Goal: Information Seeking & Learning: Learn about a topic

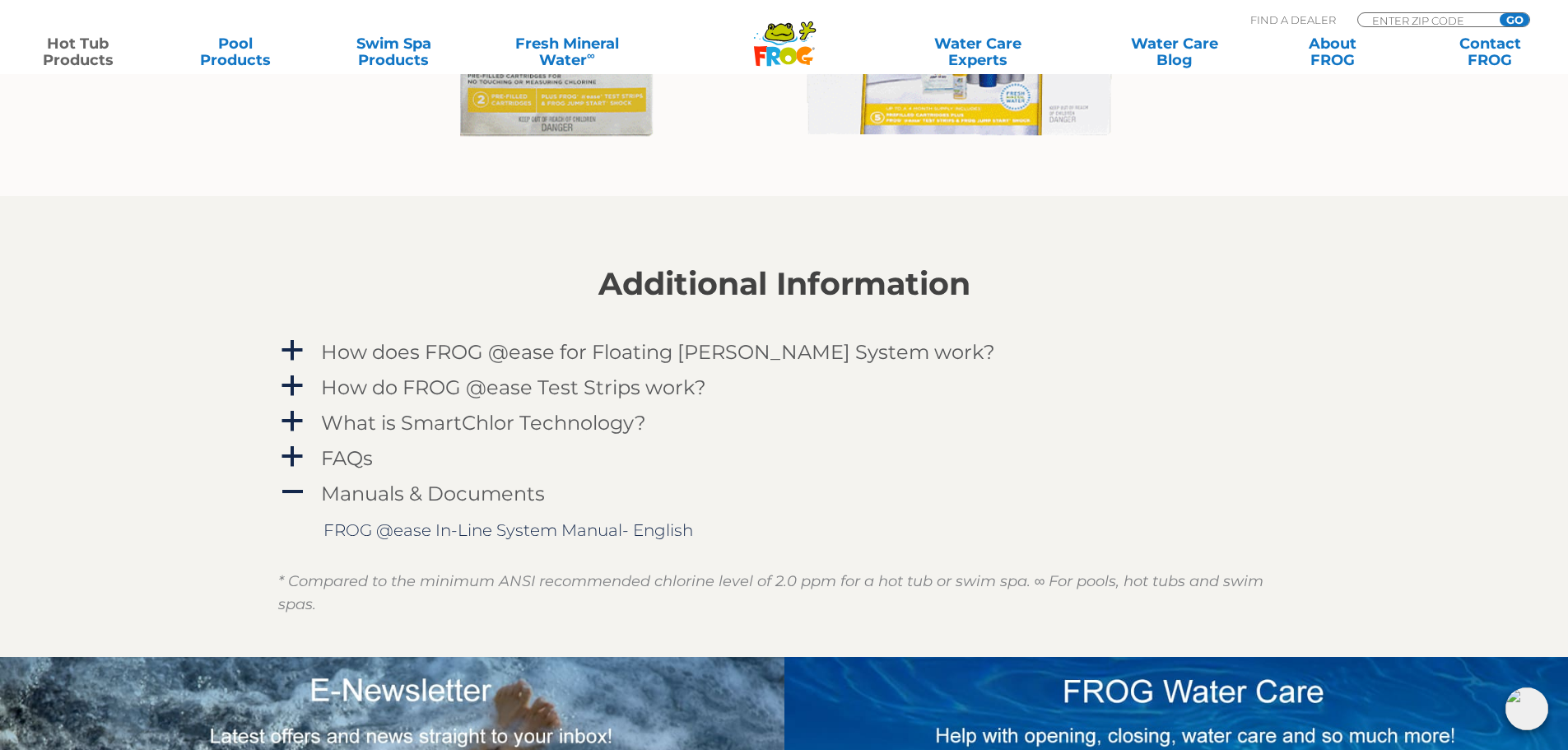
scroll to position [1646, 0]
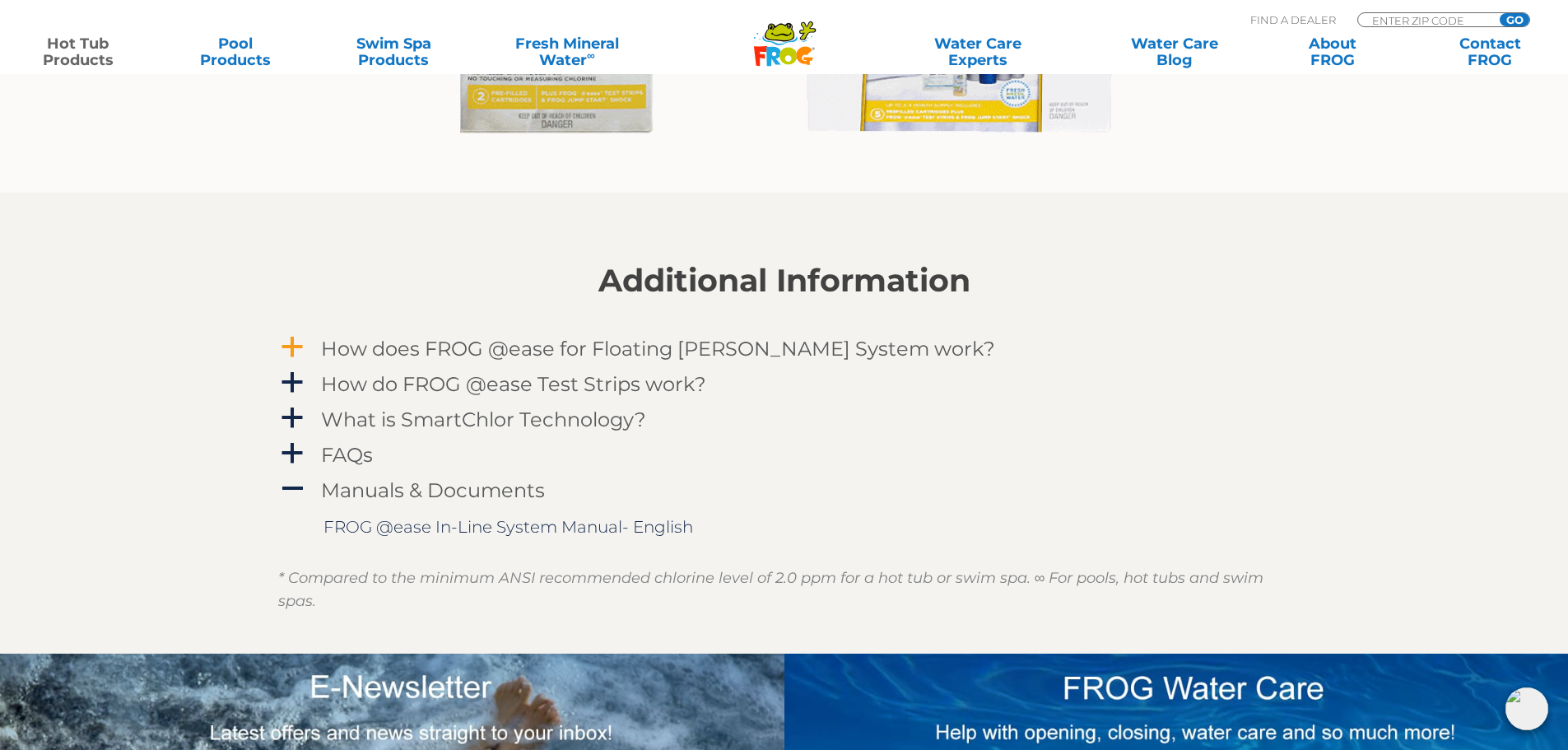
click at [303, 349] on span "a" at bounding box center [292, 348] width 25 height 25
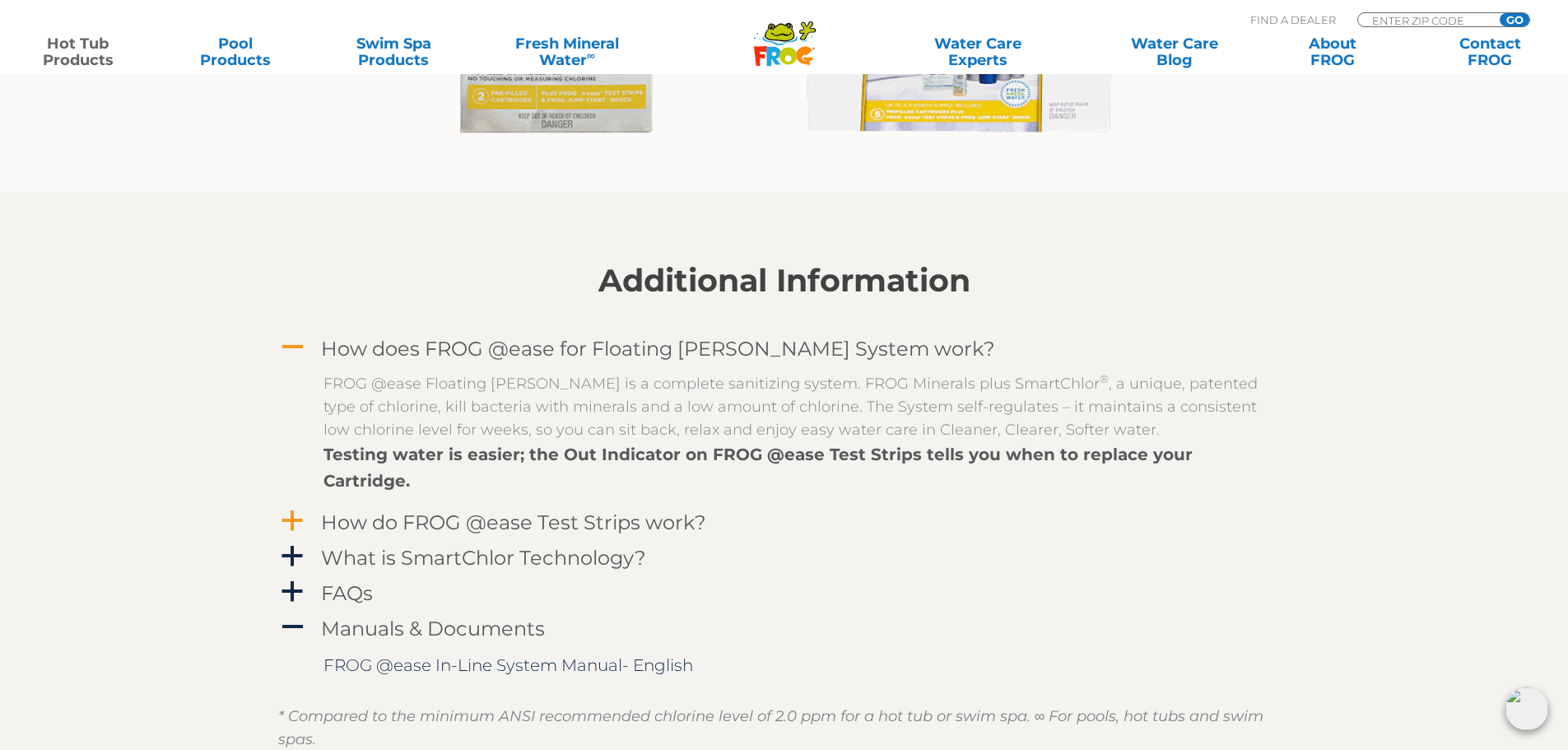
click at [285, 509] on span "a" at bounding box center [292, 521] width 25 height 25
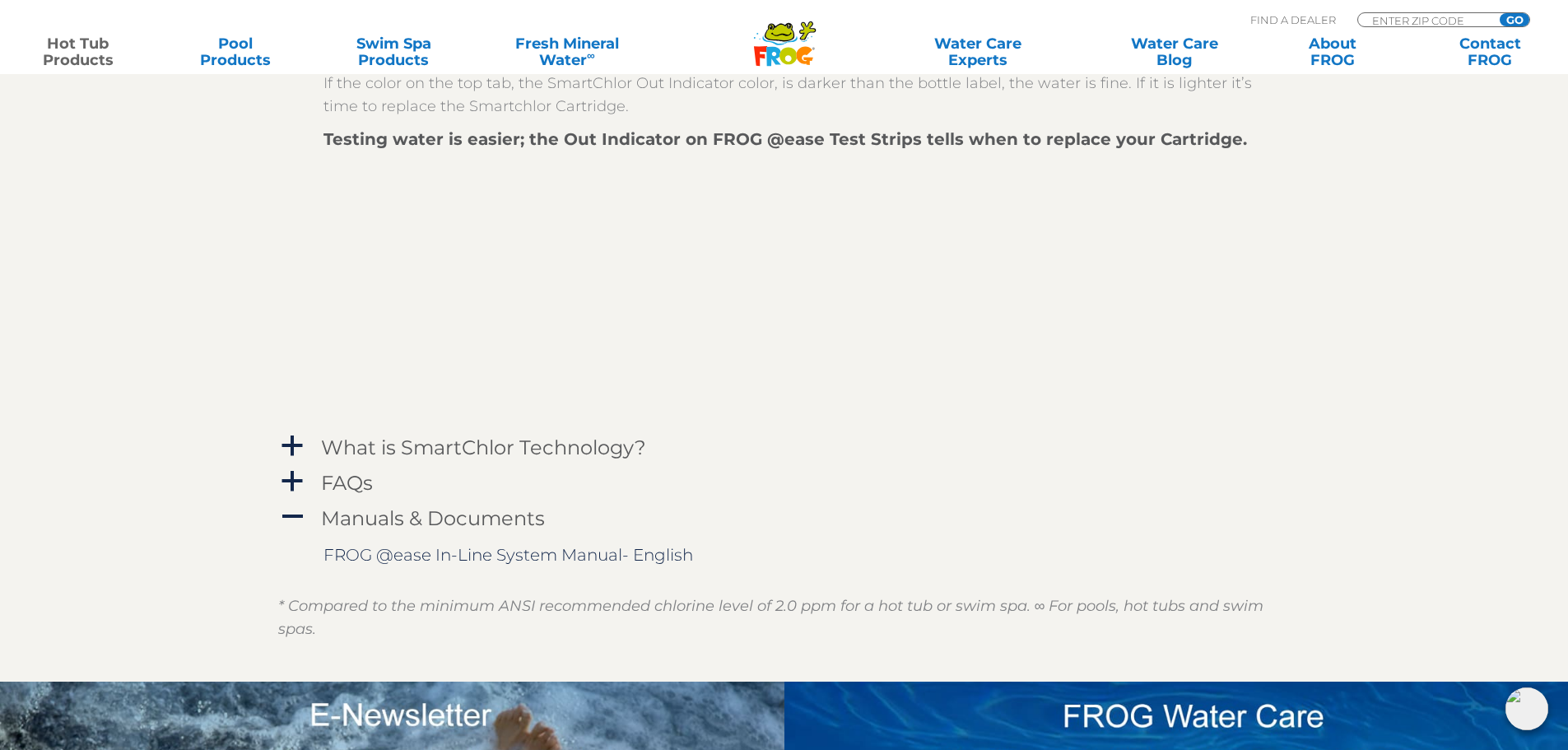
scroll to position [2224, 0]
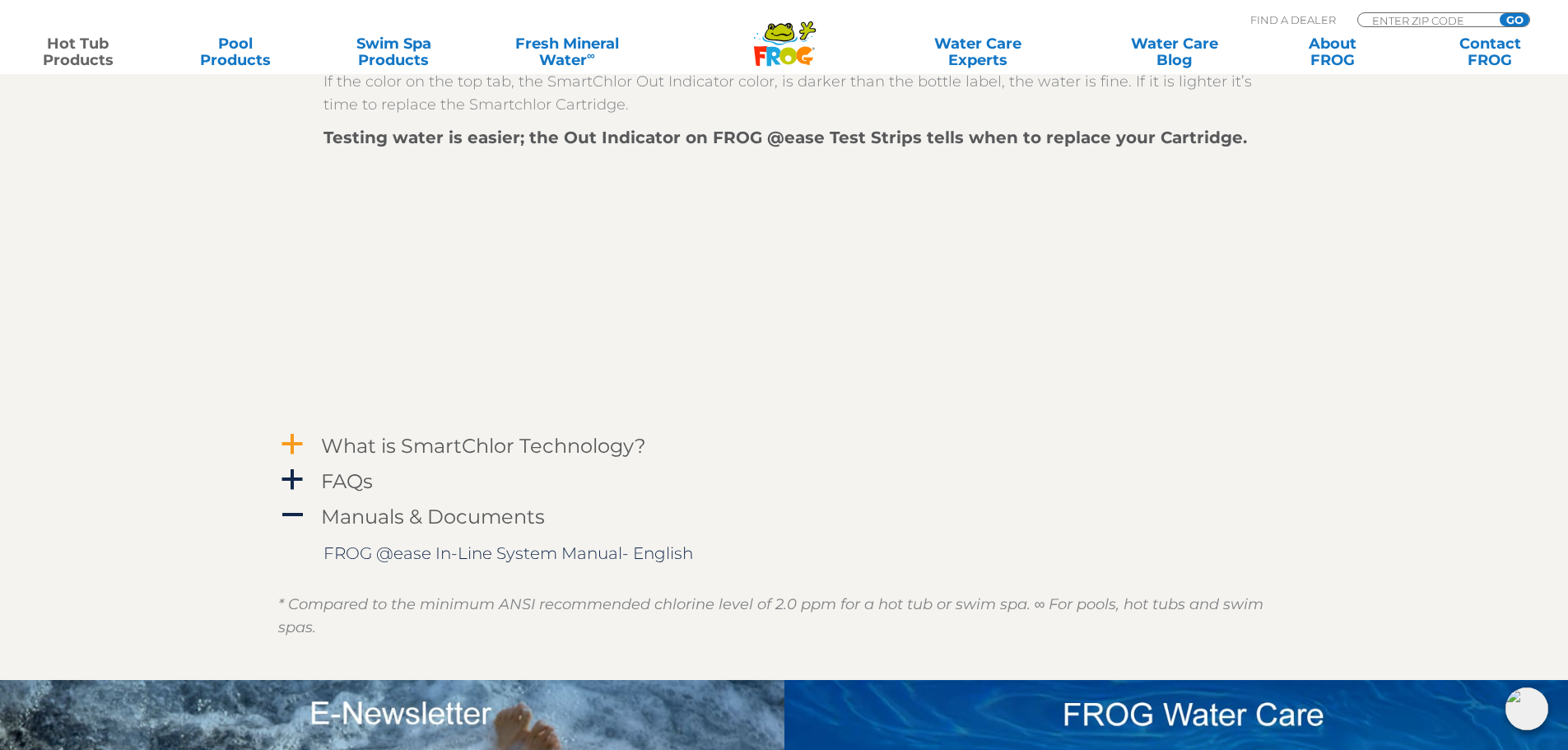
click at [292, 433] on span "a" at bounding box center [292, 445] width 25 height 25
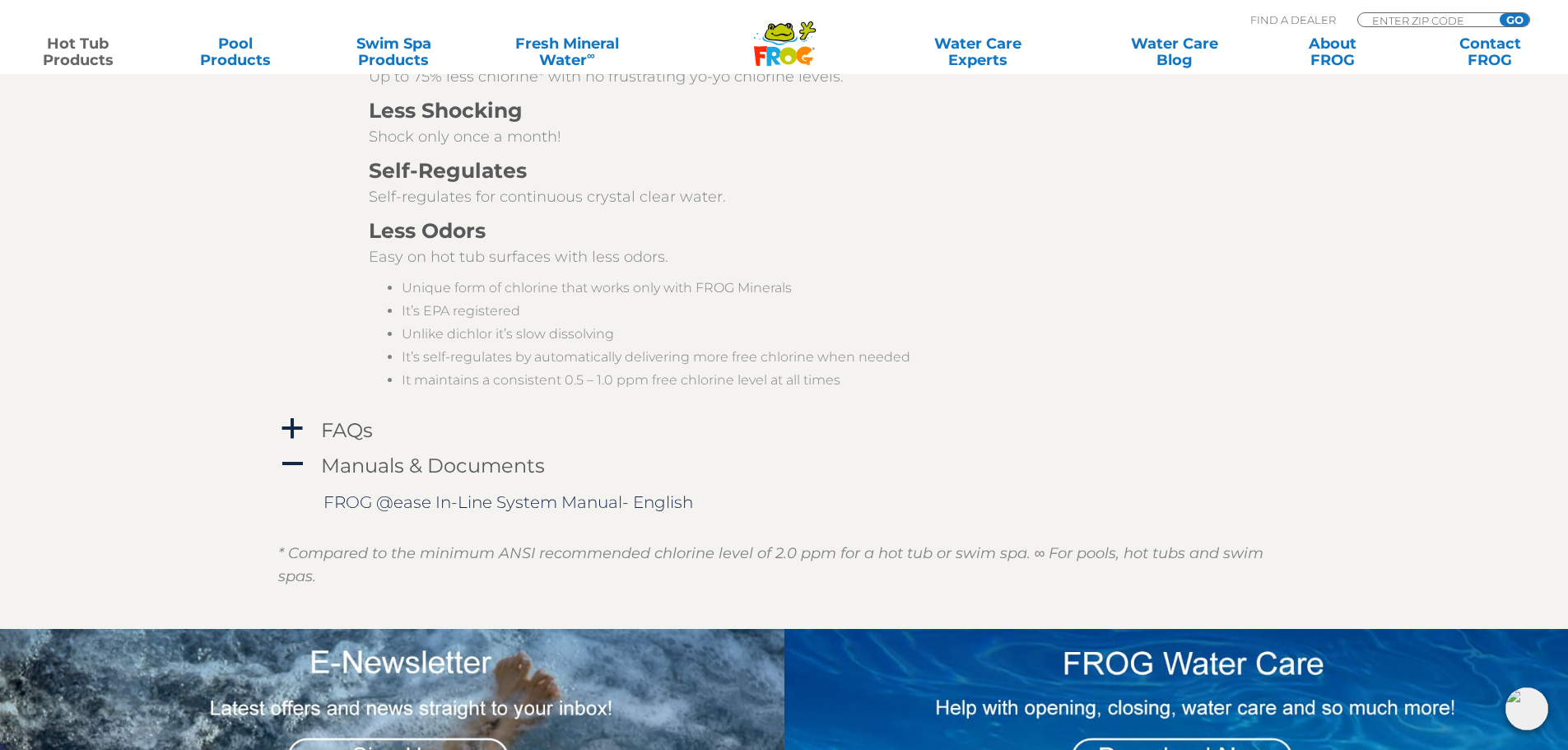
scroll to position [2964, 0]
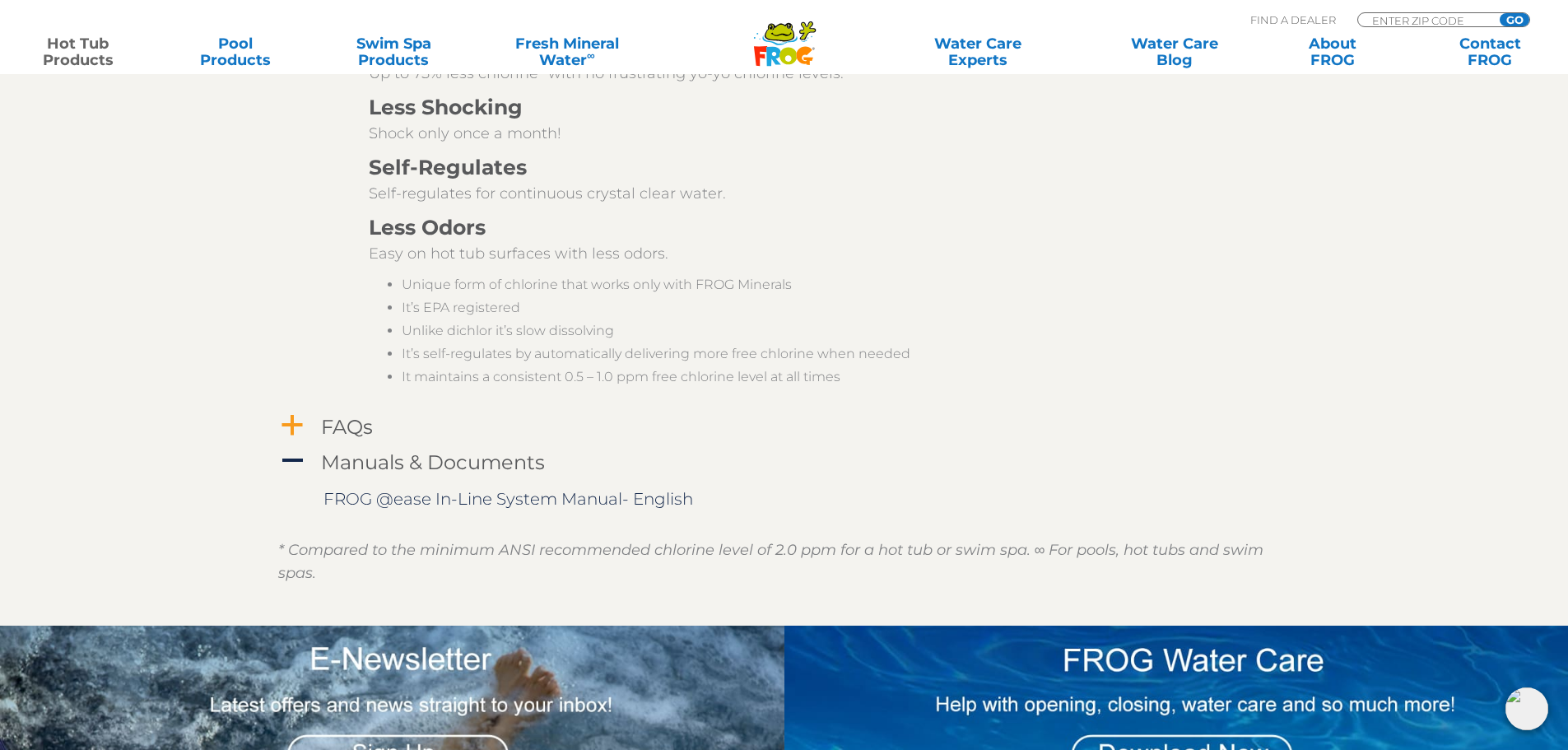
click at [290, 414] on span "a" at bounding box center [292, 426] width 25 height 25
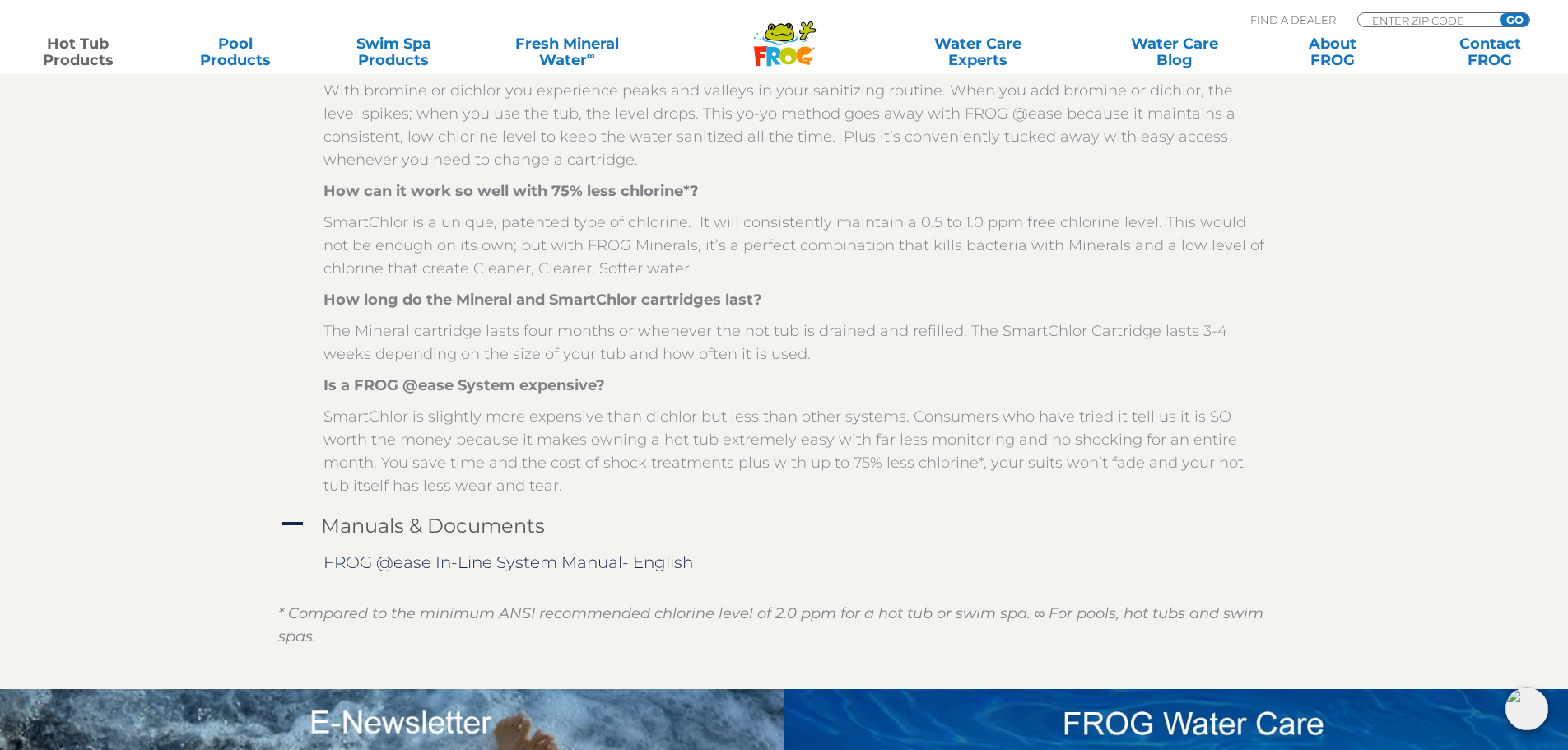
scroll to position [3458, 0]
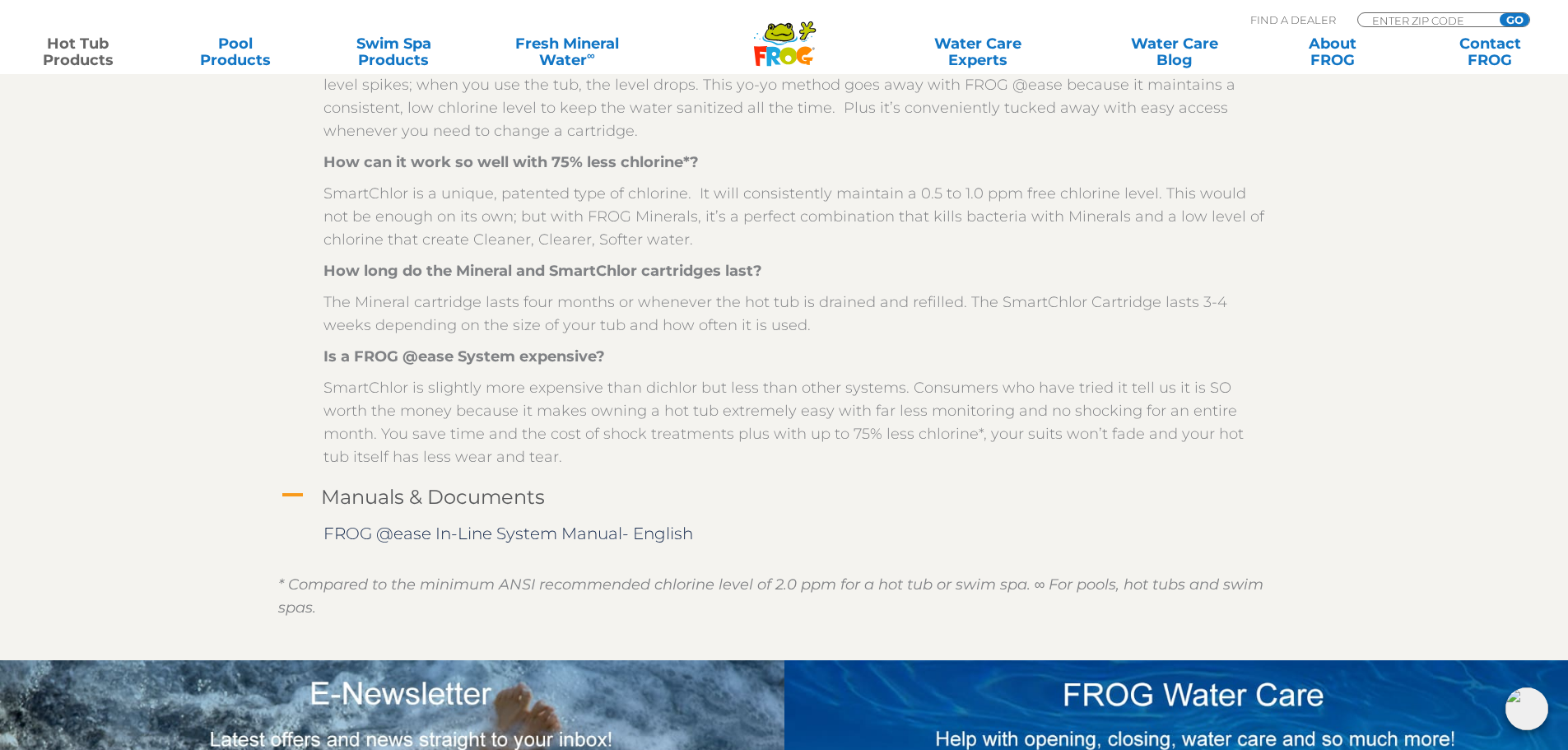
click at [295, 484] on span "A" at bounding box center [292, 496] width 25 height 25
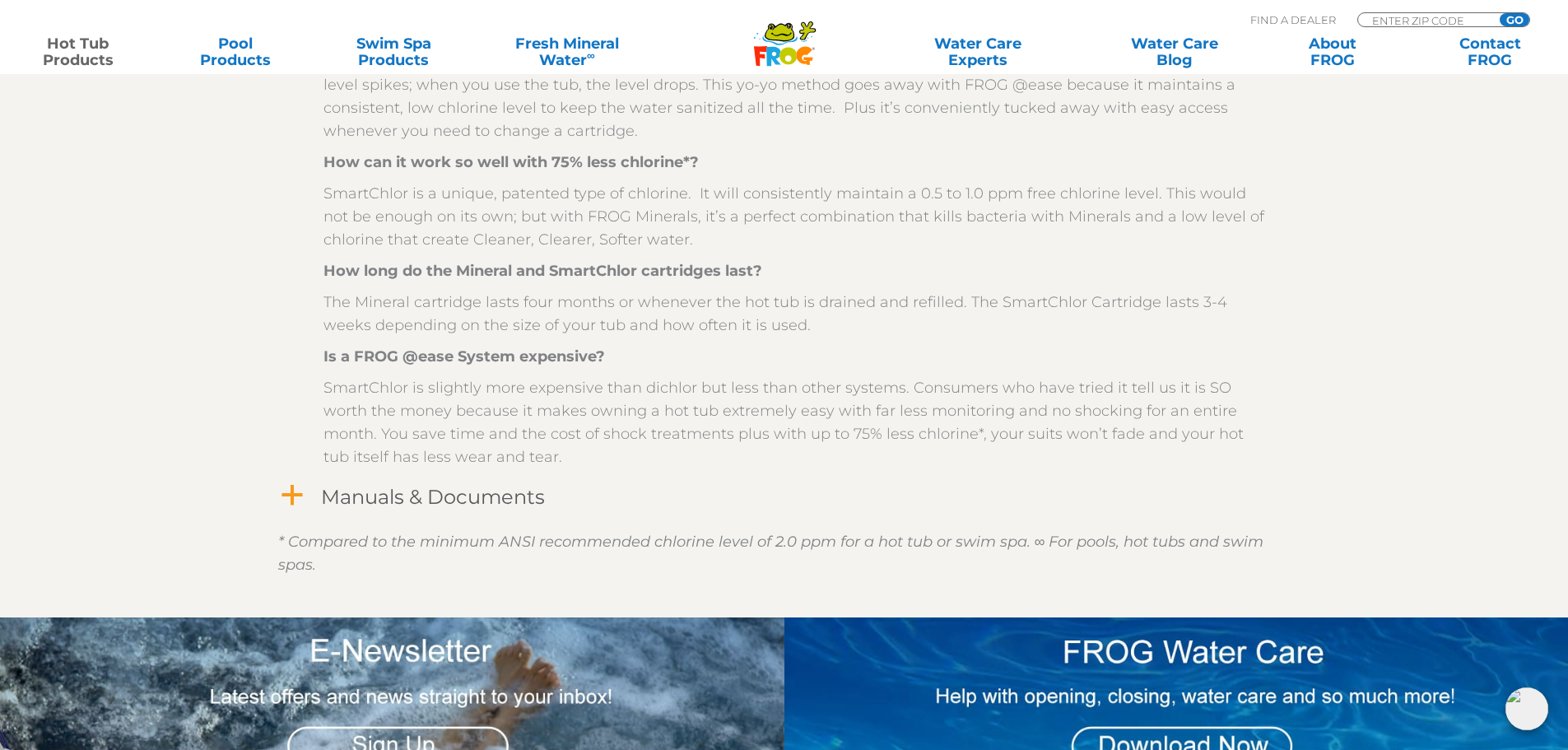
click at [295, 484] on span "a" at bounding box center [292, 496] width 25 height 25
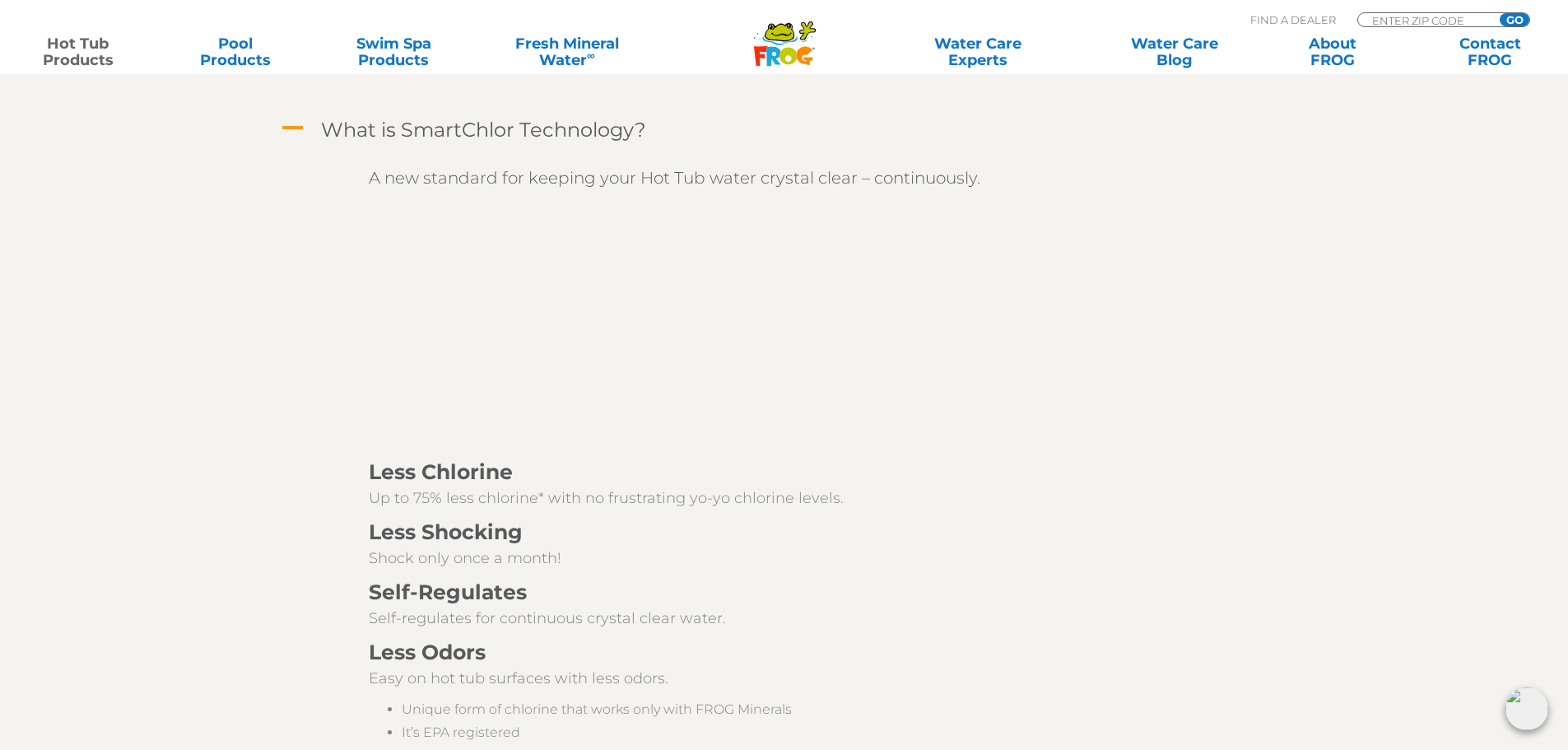
scroll to position [2388, 0]
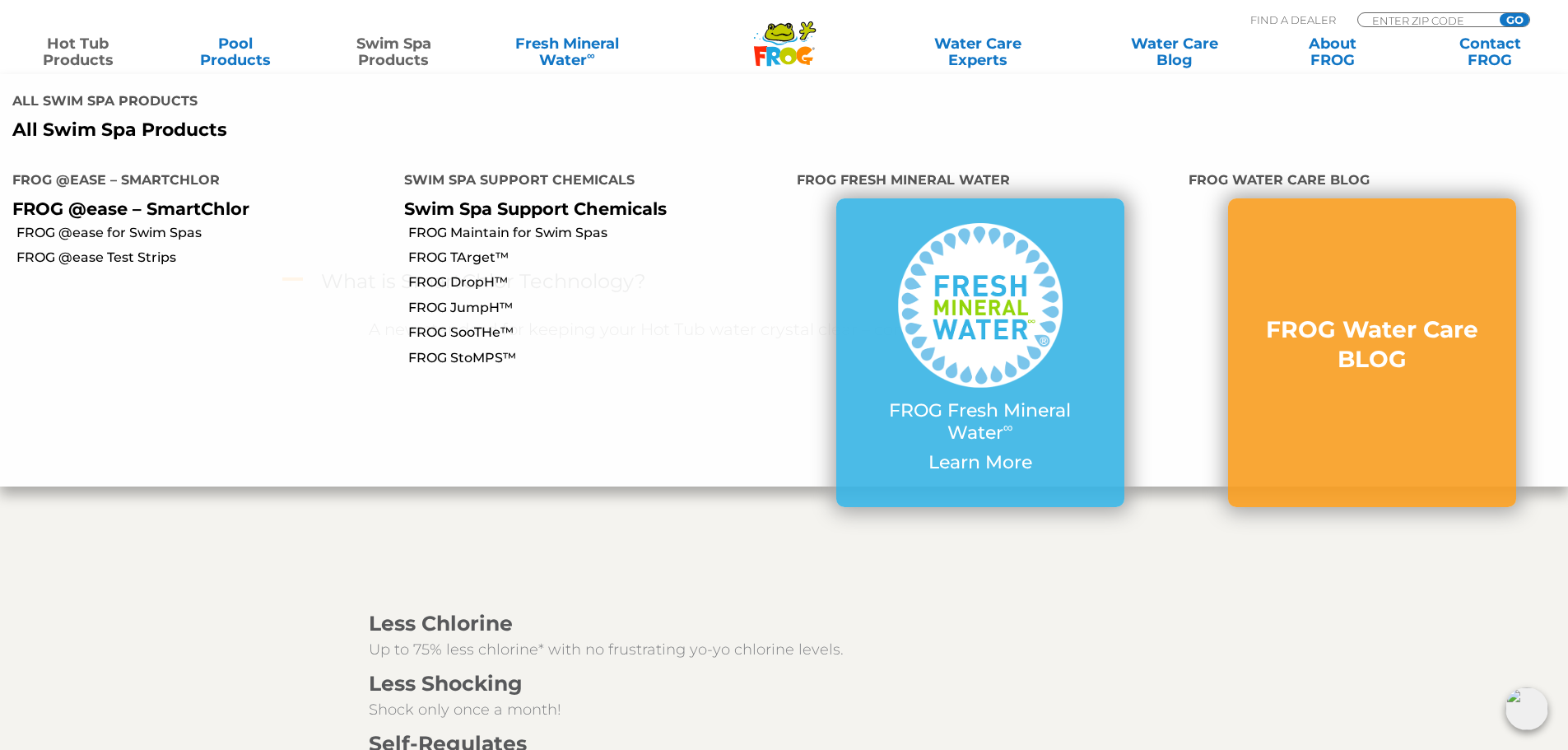
click at [413, 50] on link "Swim Spa Products" at bounding box center [394, 51] width 123 height 33
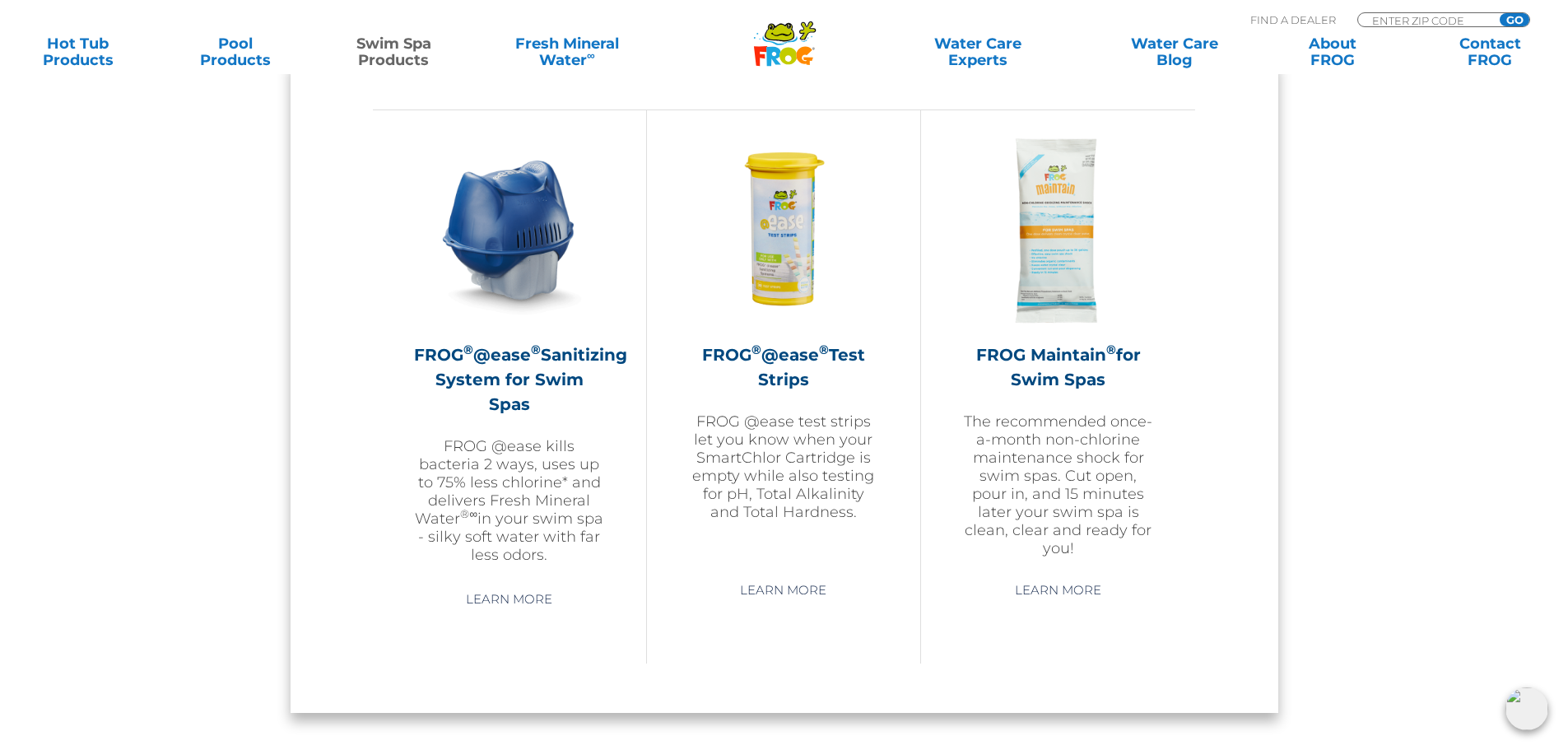
scroll to position [1482, 0]
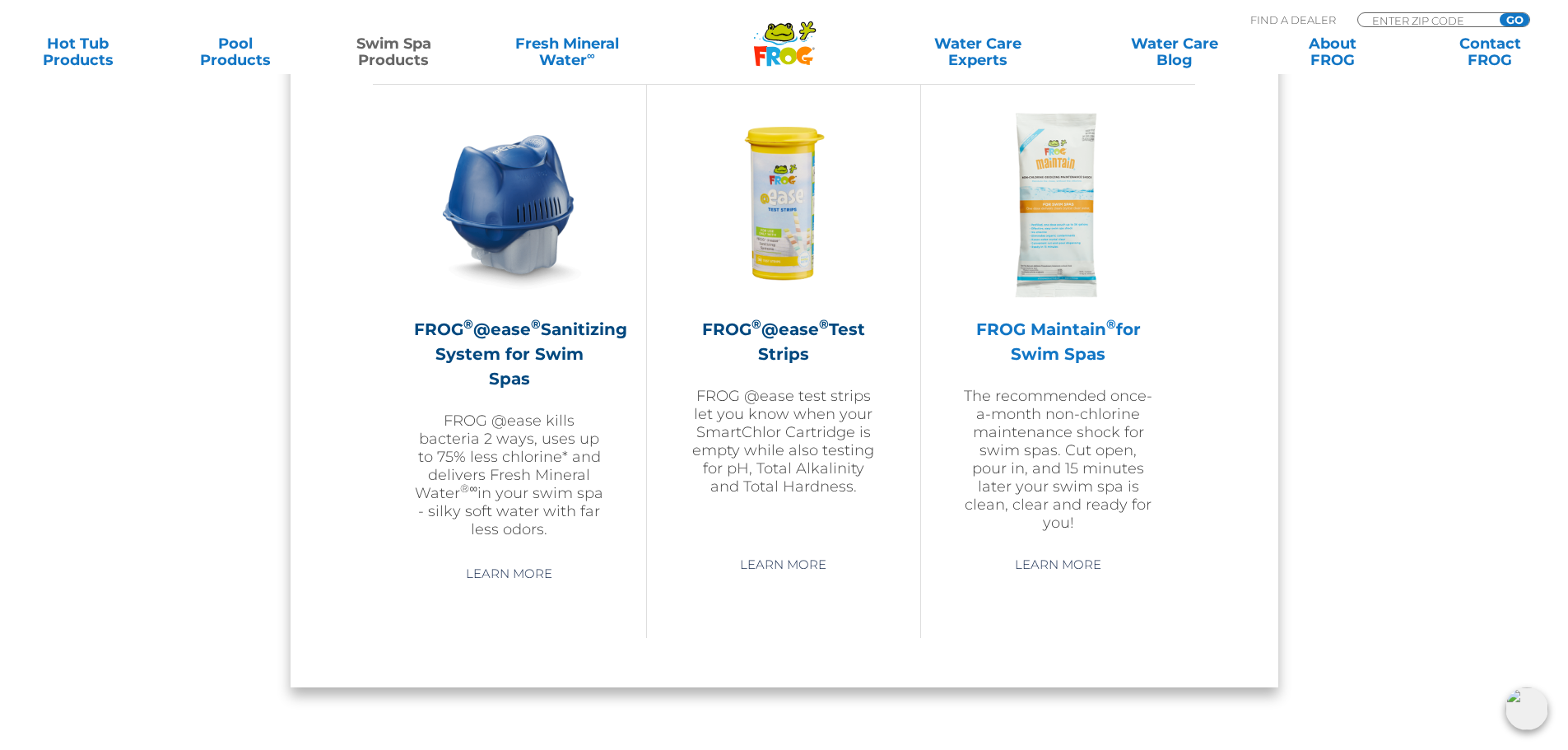
click at [1044, 338] on h2 "FROG Maintain ® for Swim Spas" at bounding box center [1057, 342] width 192 height 49
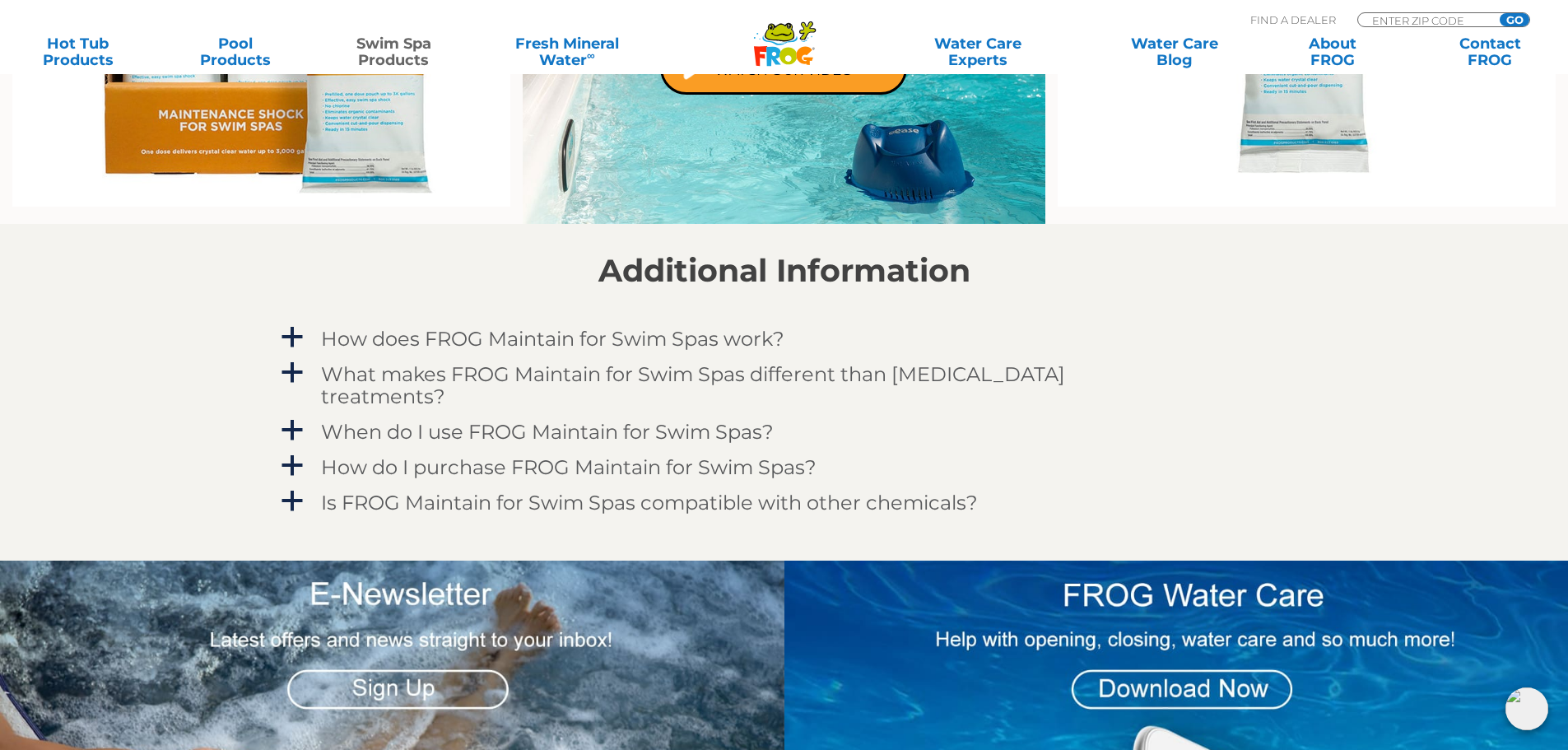
scroll to position [1400, 0]
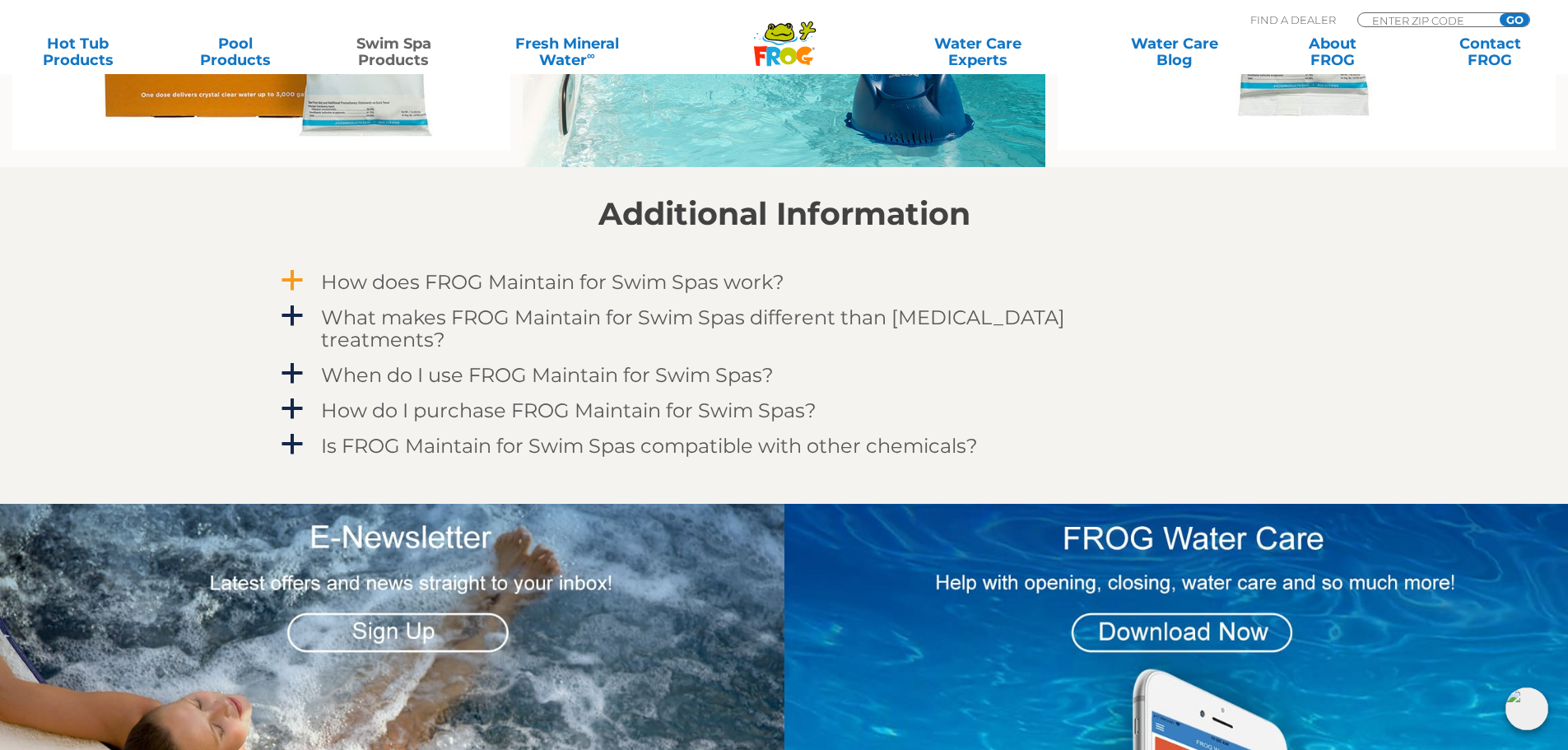
click at [295, 281] on span "a" at bounding box center [292, 281] width 25 height 25
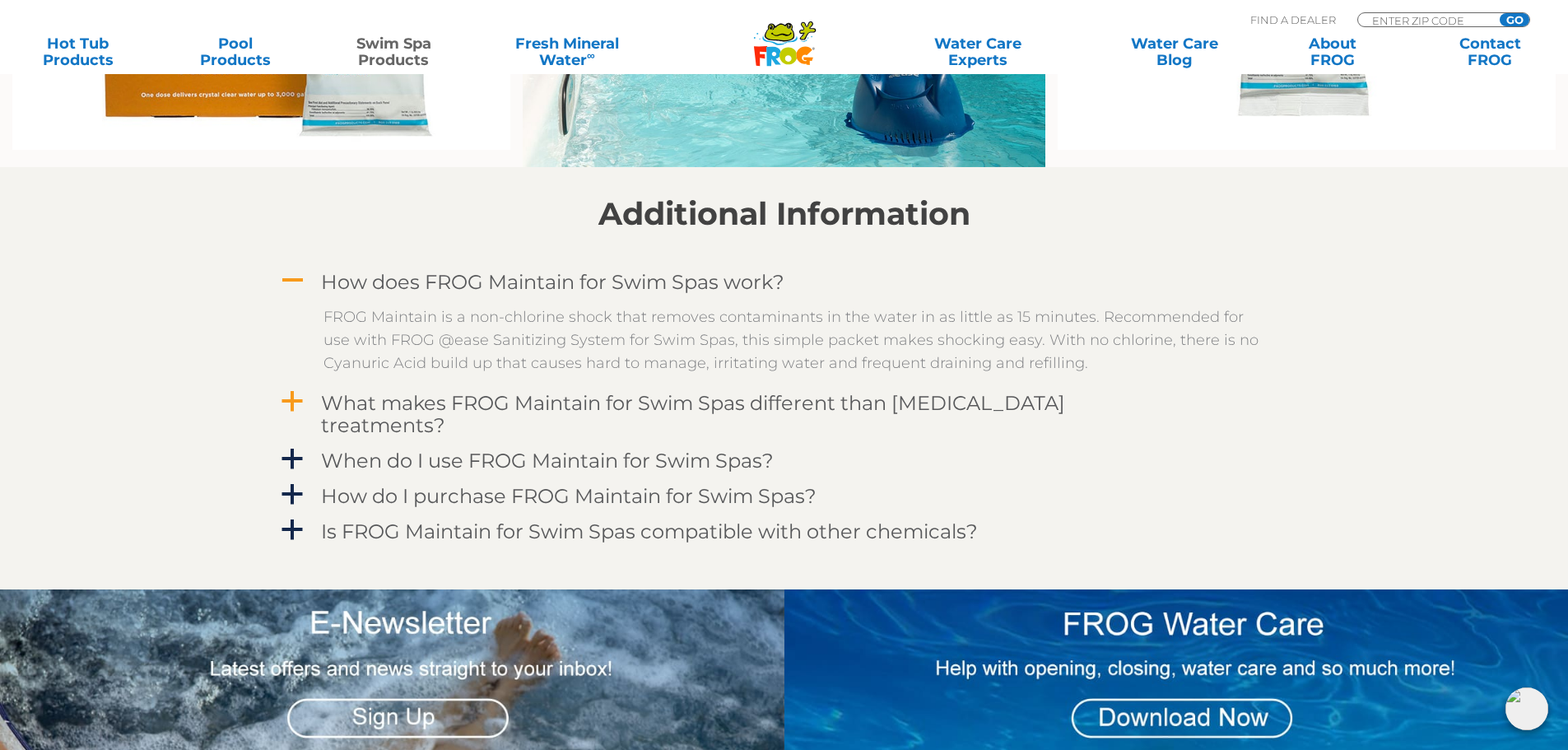
click at [287, 401] on span "a" at bounding box center [292, 401] width 25 height 25
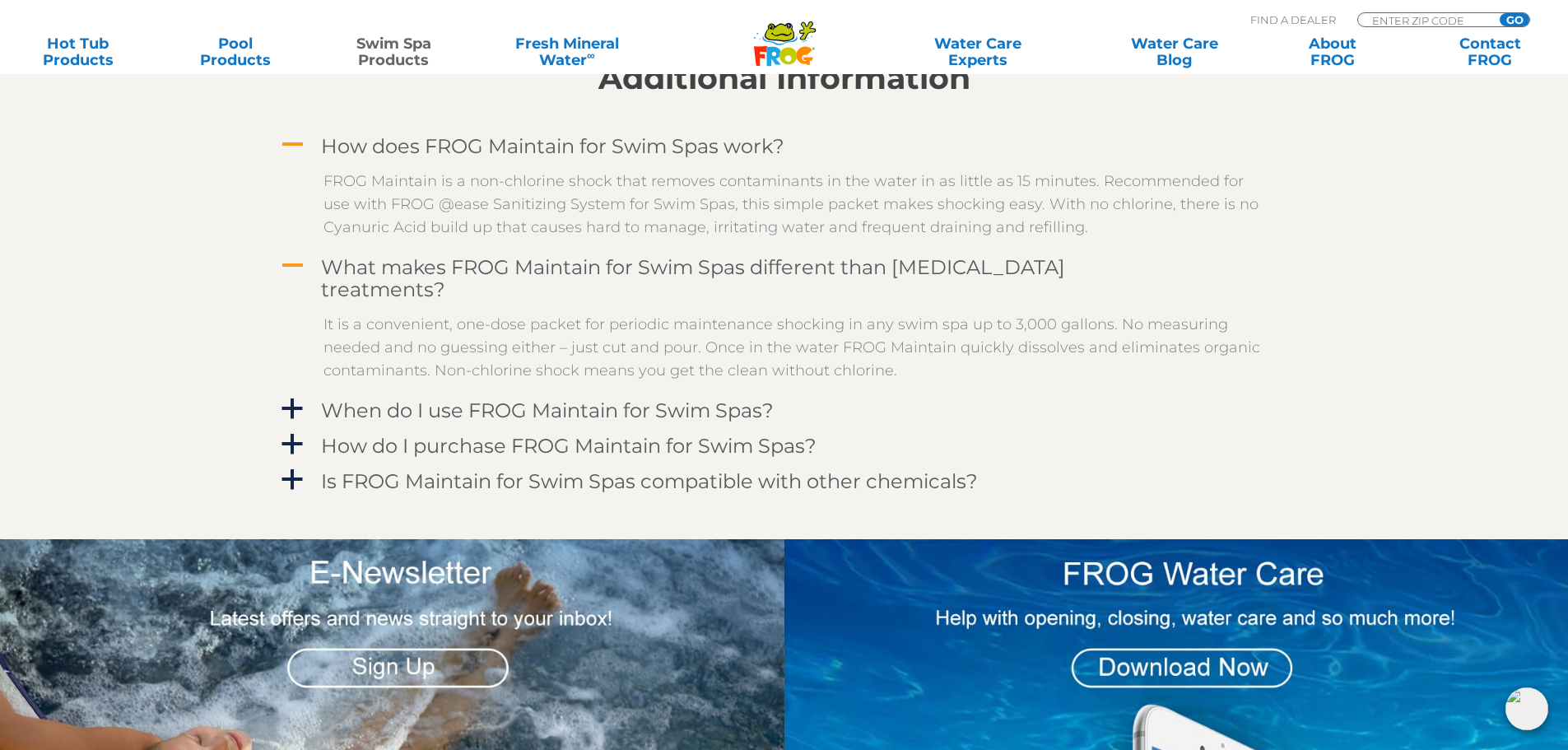
scroll to position [1564, 0]
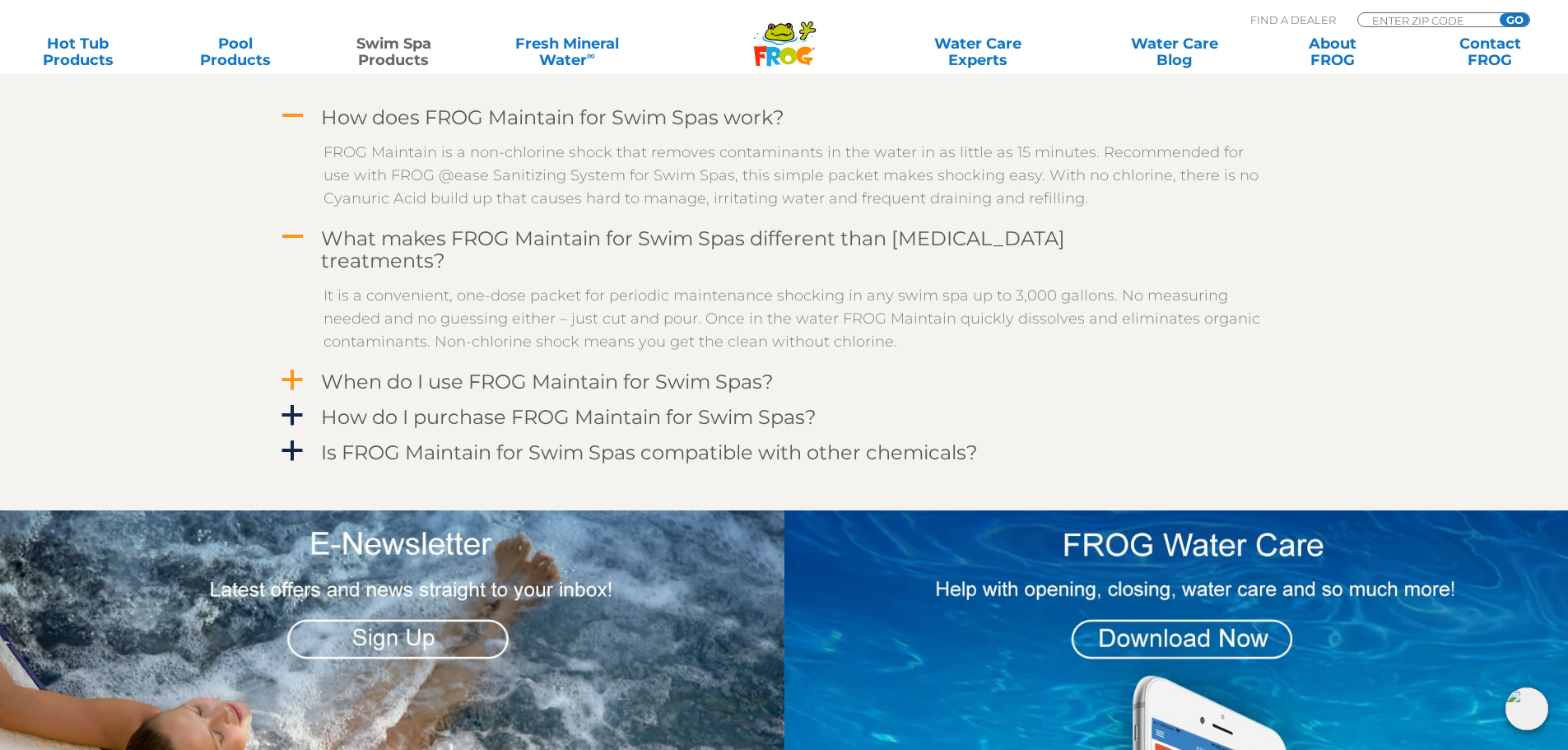
click at [289, 368] on span "a" at bounding box center [292, 381] width 25 height 25
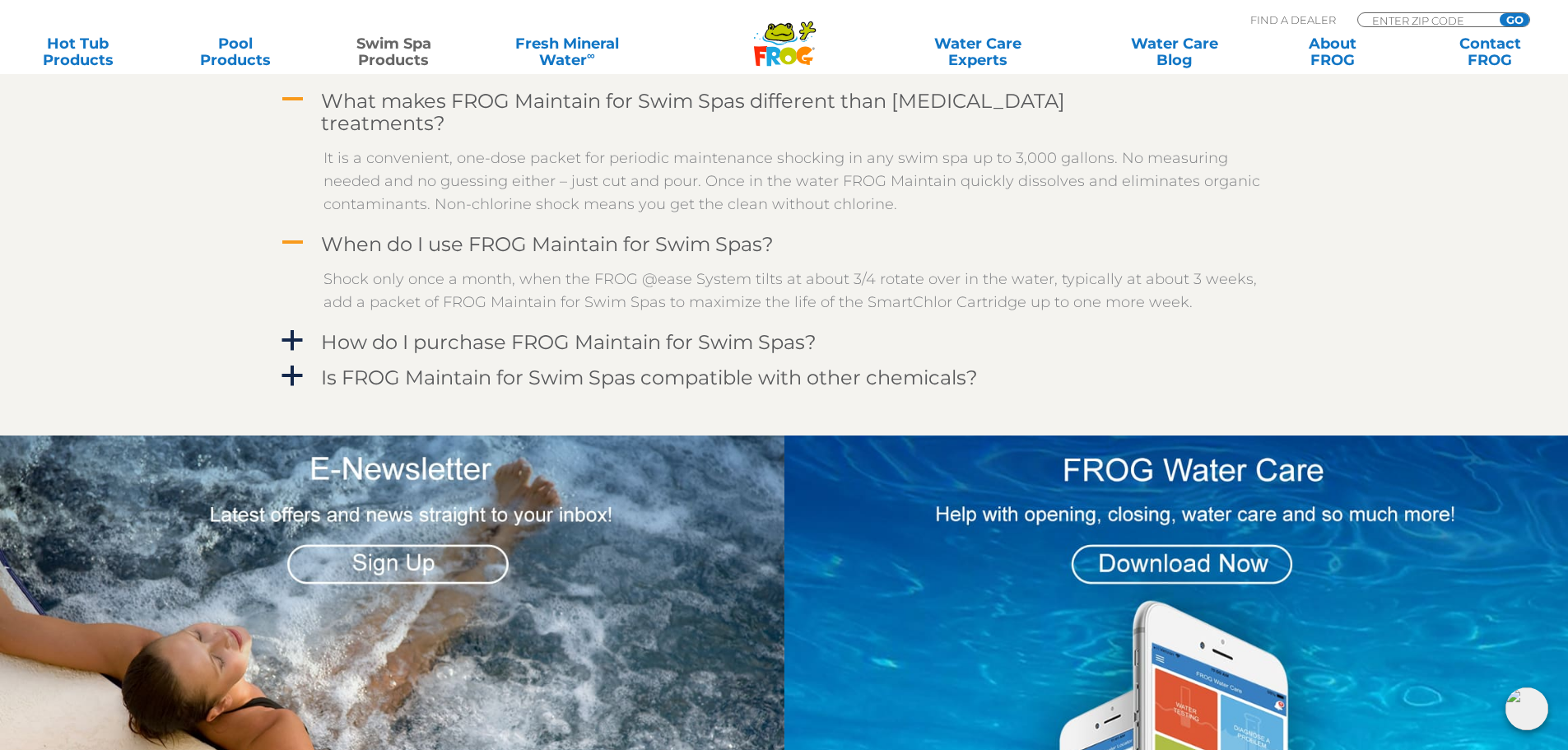
scroll to position [1730, 0]
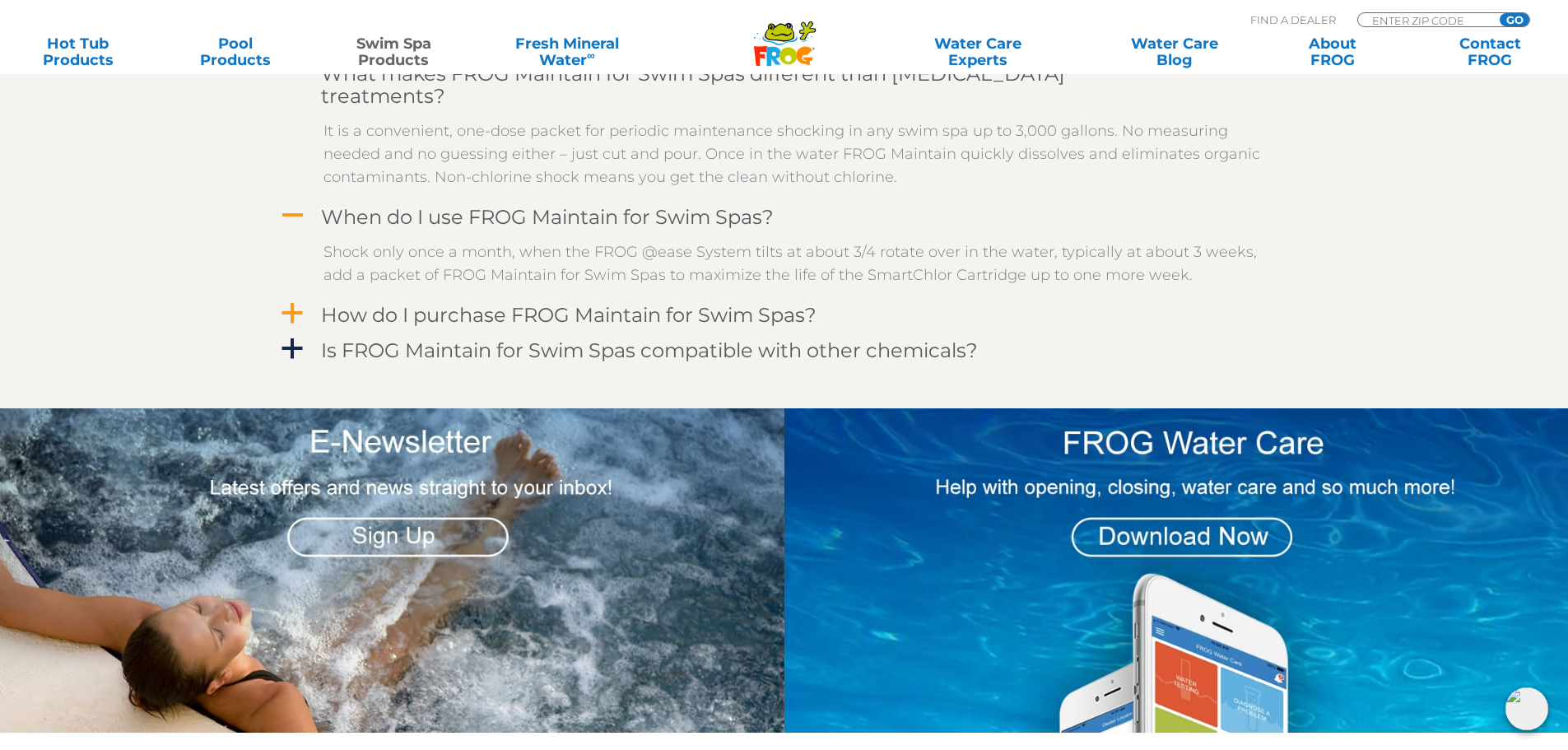
click at [294, 301] on span "a" at bounding box center [292, 314] width 25 height 25
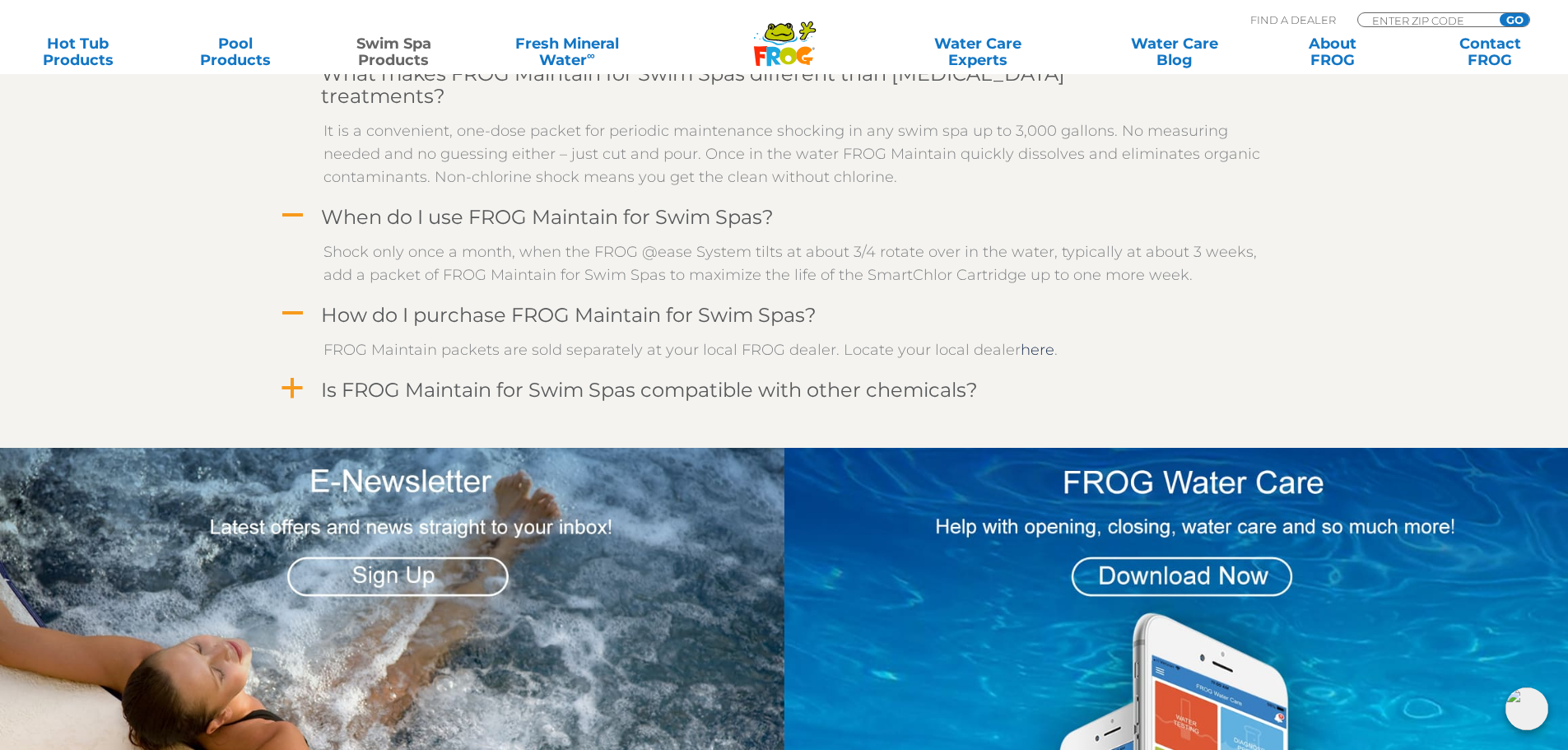
click at [292, 376] on span "a" at bounding box center [292, 388] width 25 height 25
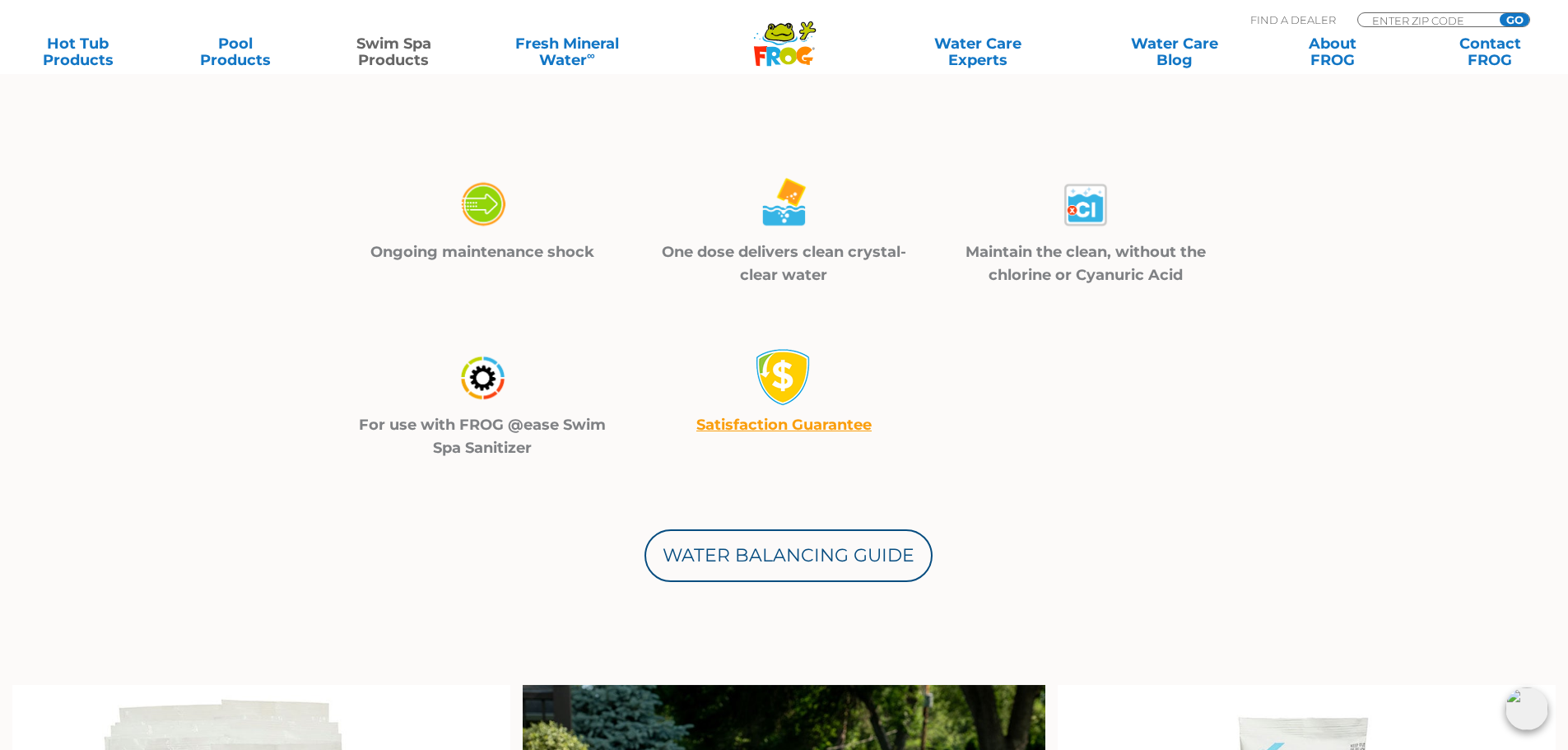
scroll to position [330, 0]
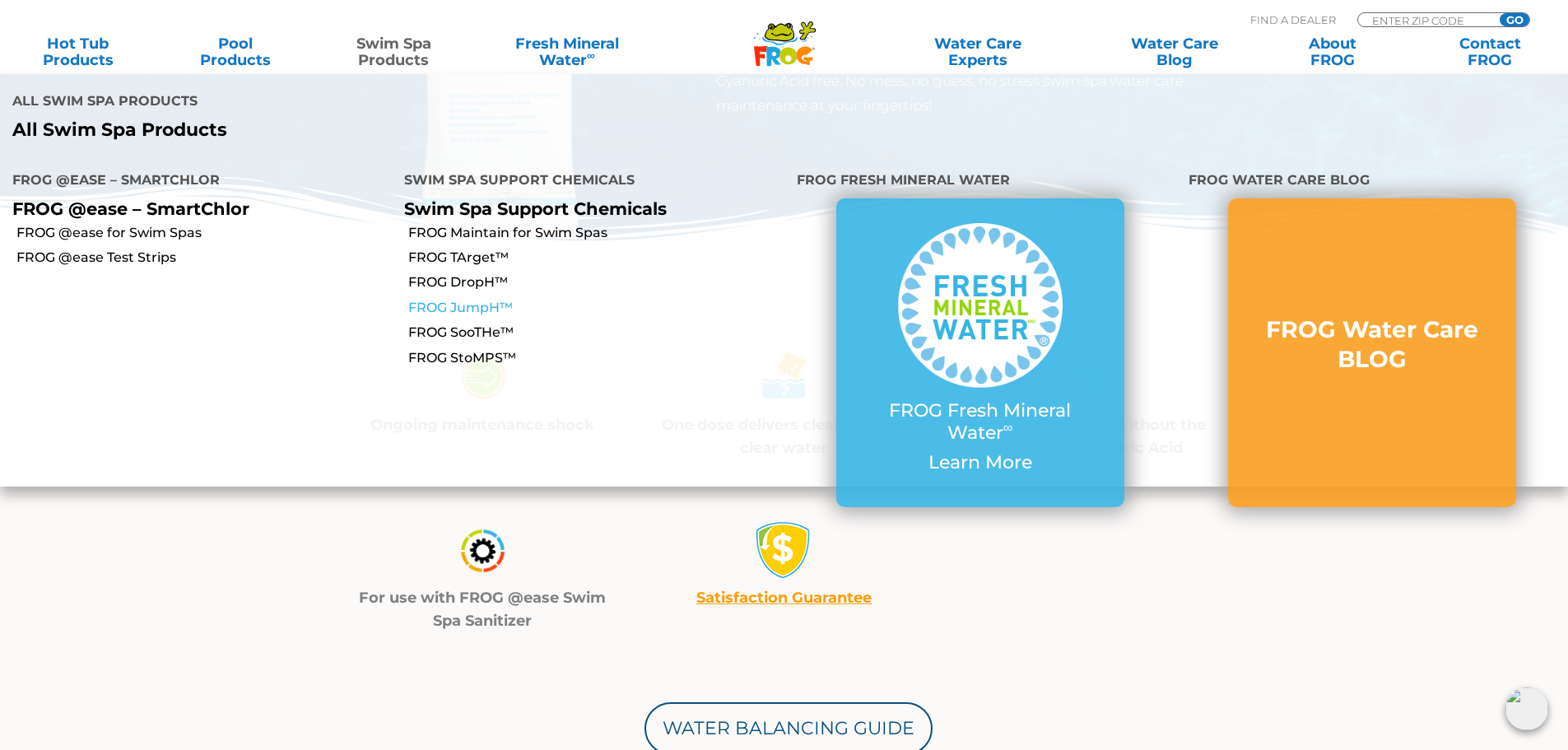
click at [438, 298] on link "FROG JumpH™" at bounding box center [596, 307] width 376 height 18
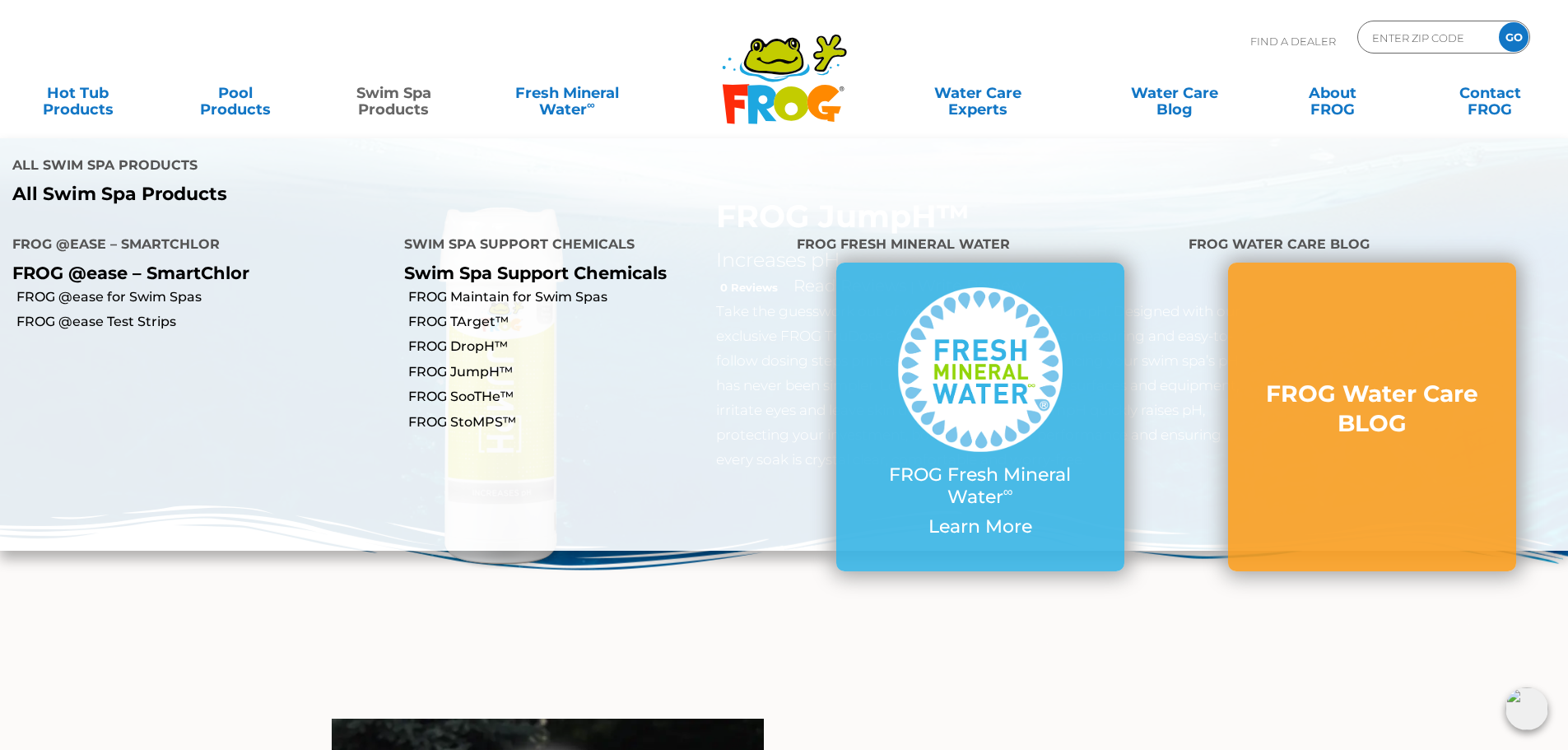
click at [153, 183] on p "All Swim Spa Products" at bounding box center [392, 194] width 760 height 22
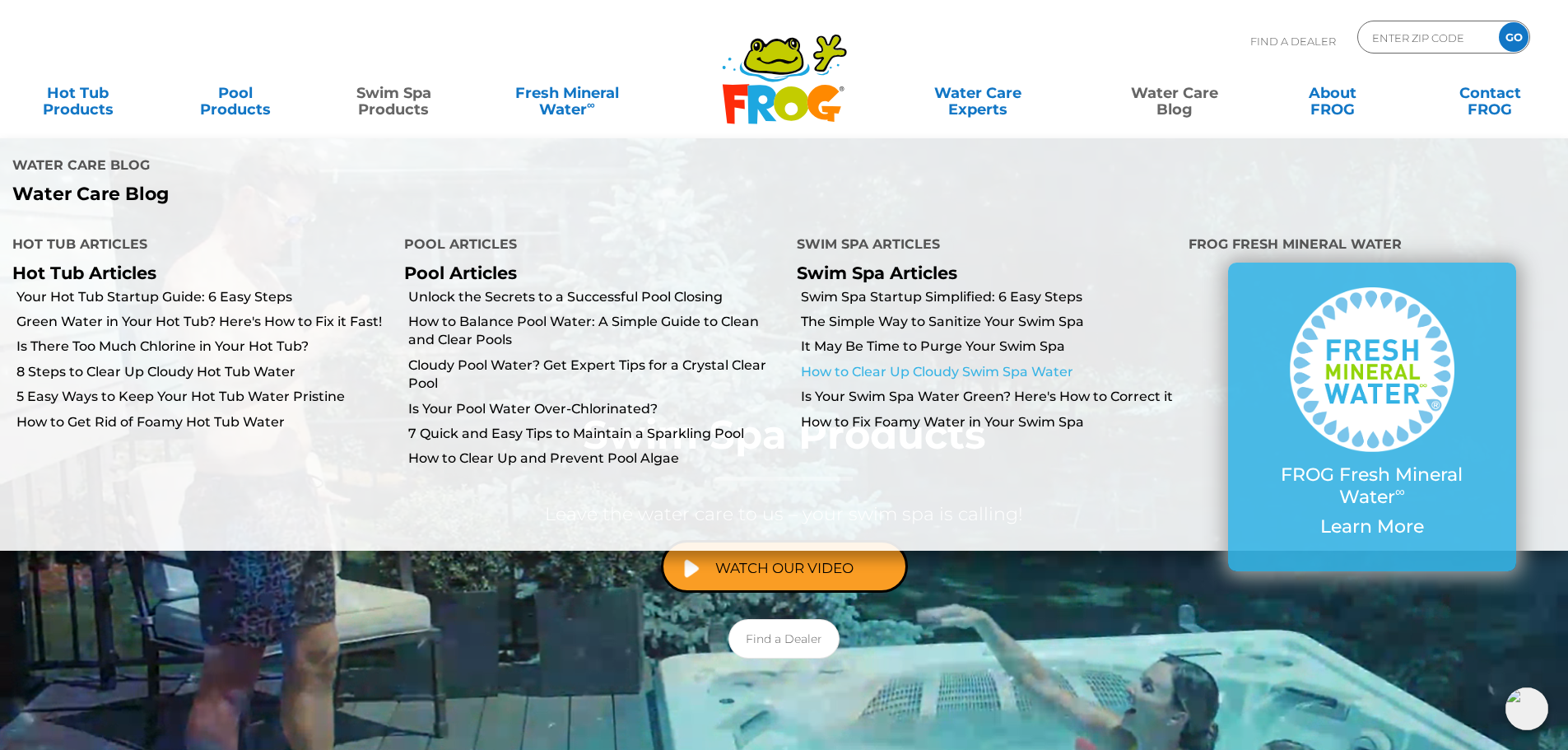
click at [914, 363] on link "How to Clear Up Cloudy Swim Spa Water" at bounding box center [988, 371] width 376 height 18
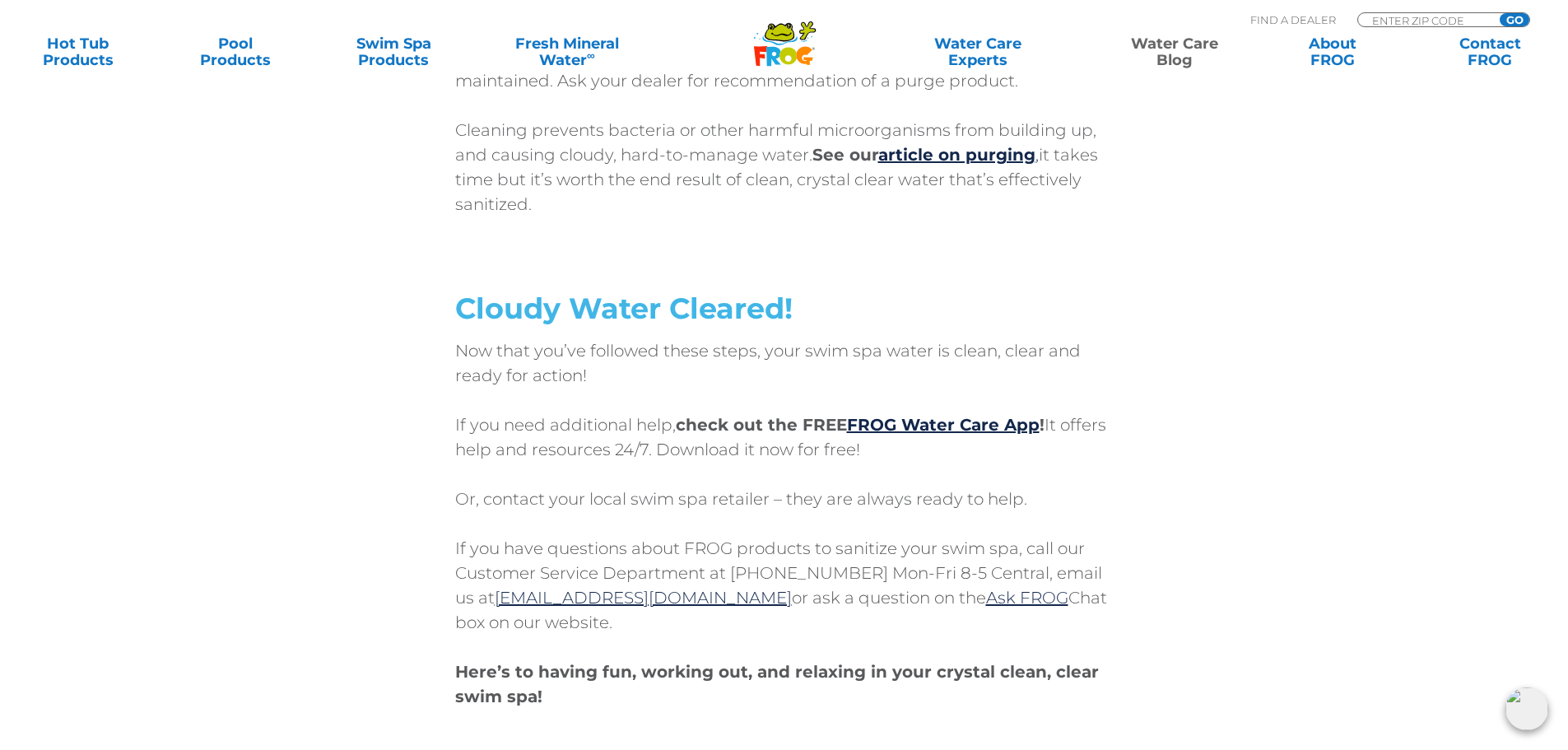
scroll to position [7411, 0]
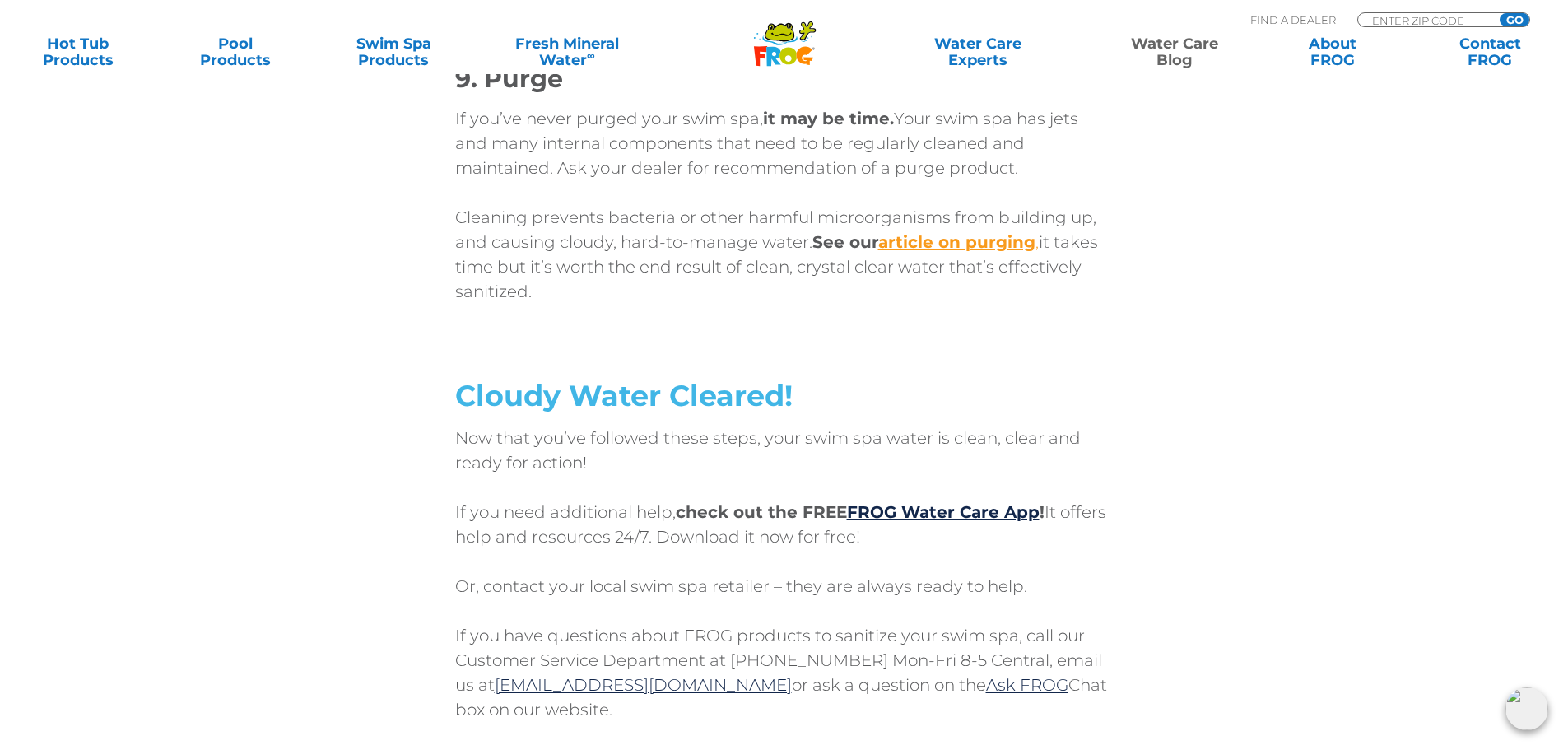
click at [951, 246] on strong "article on purging" at bounding box center [956, 242] width 158 height 20
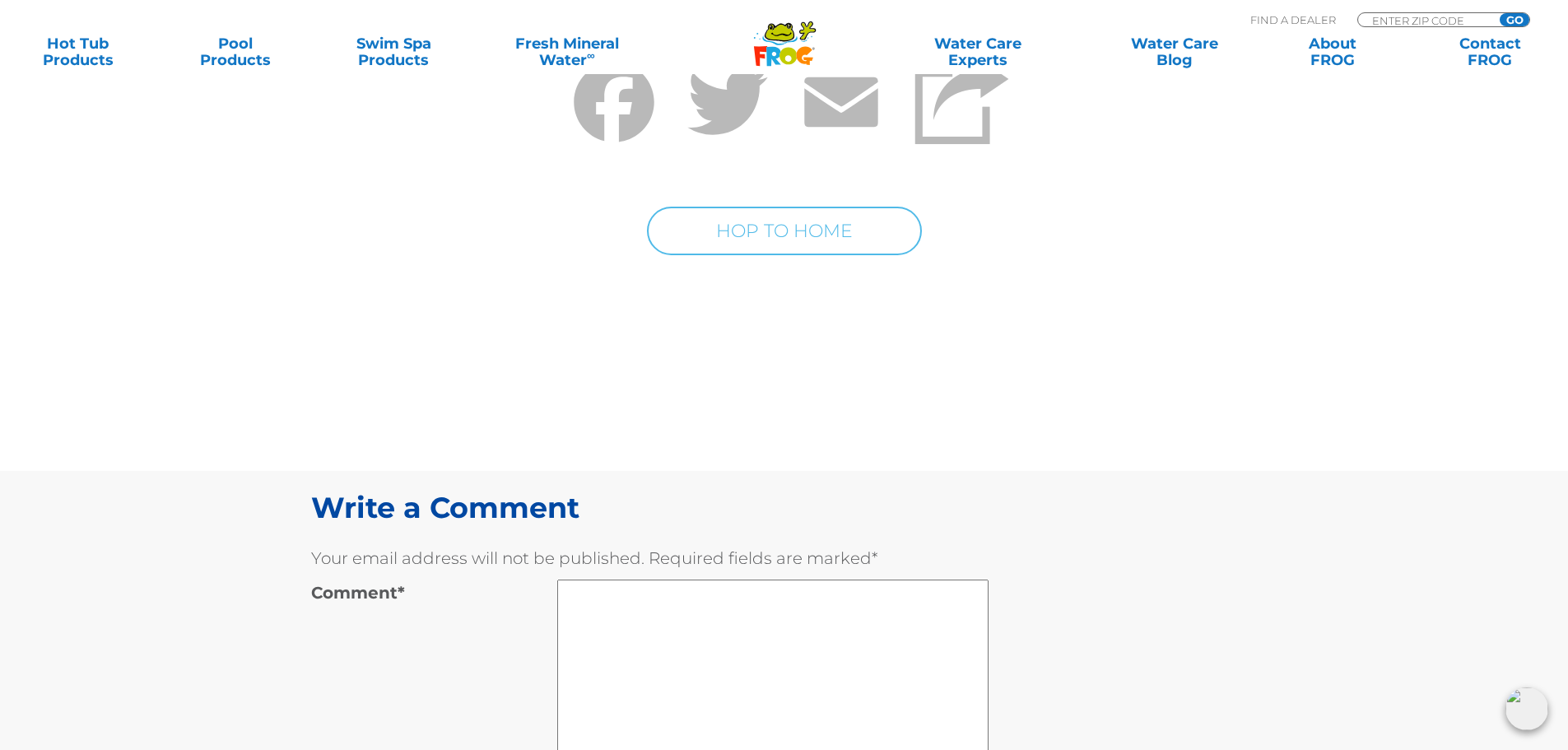
scroll to position [8893, 0]
